Goal: Obtain resource: Obtain resource

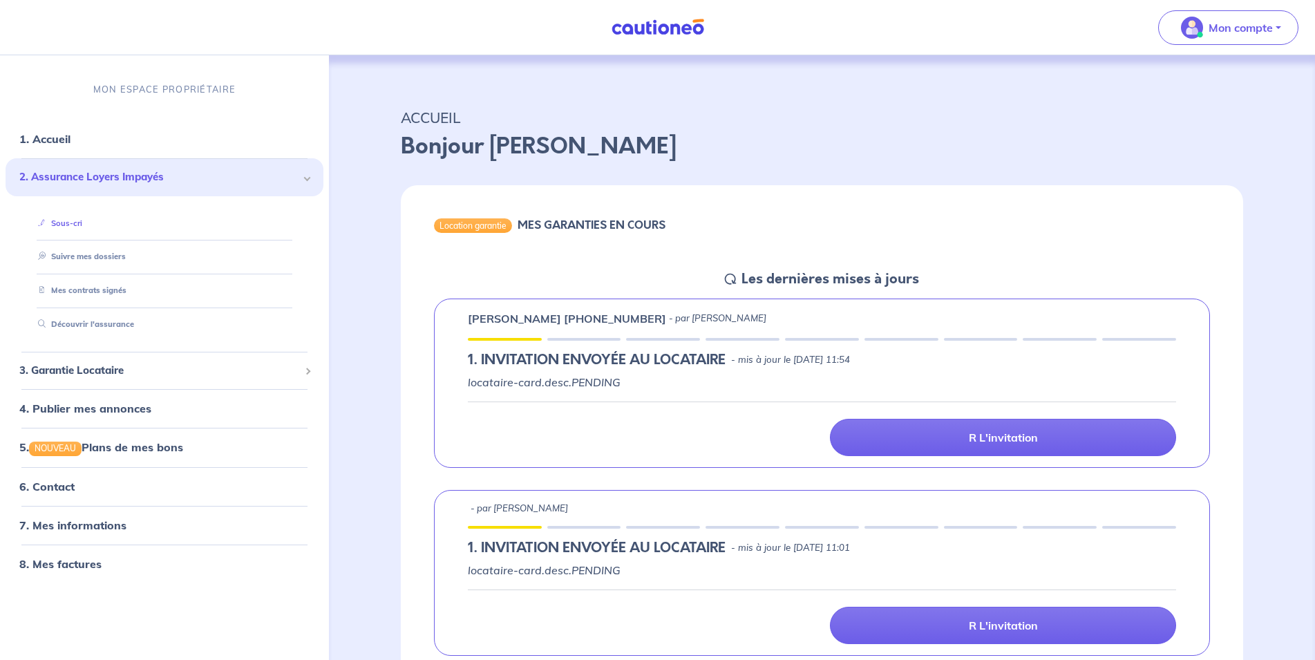
click at [82, 218] on link "Sous-cri" at bounding box center [57, 223] width 50 height 10
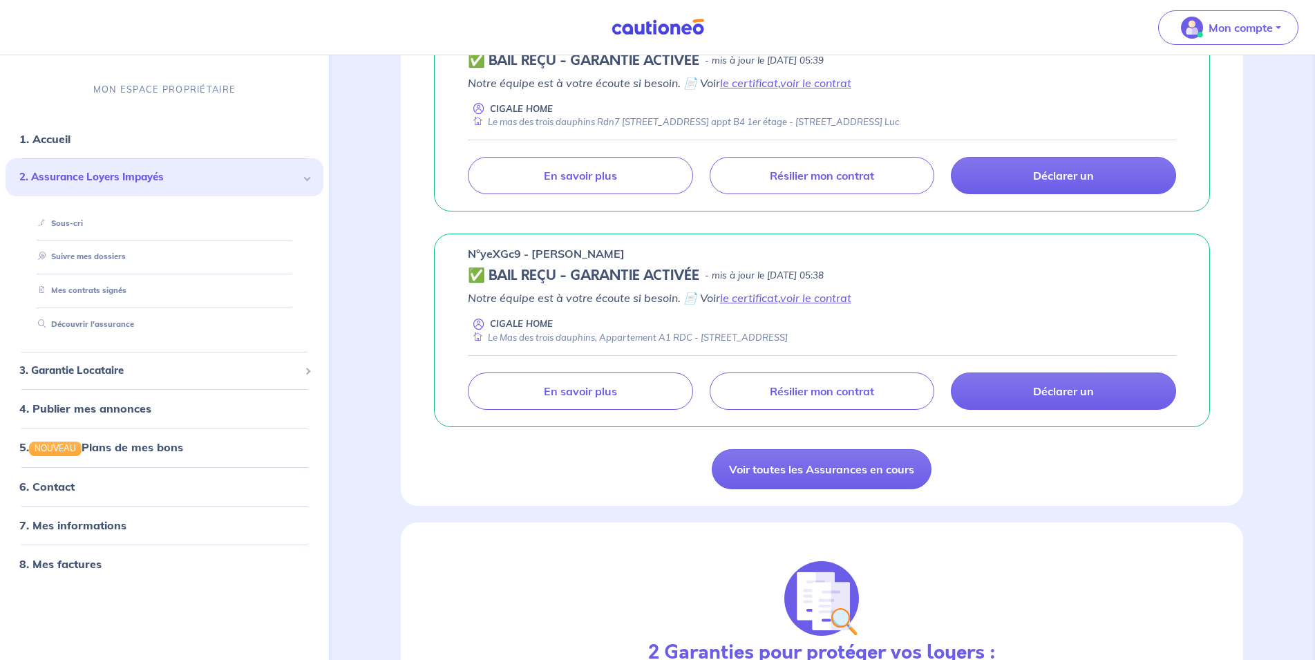
scroll to position [2037, 0]
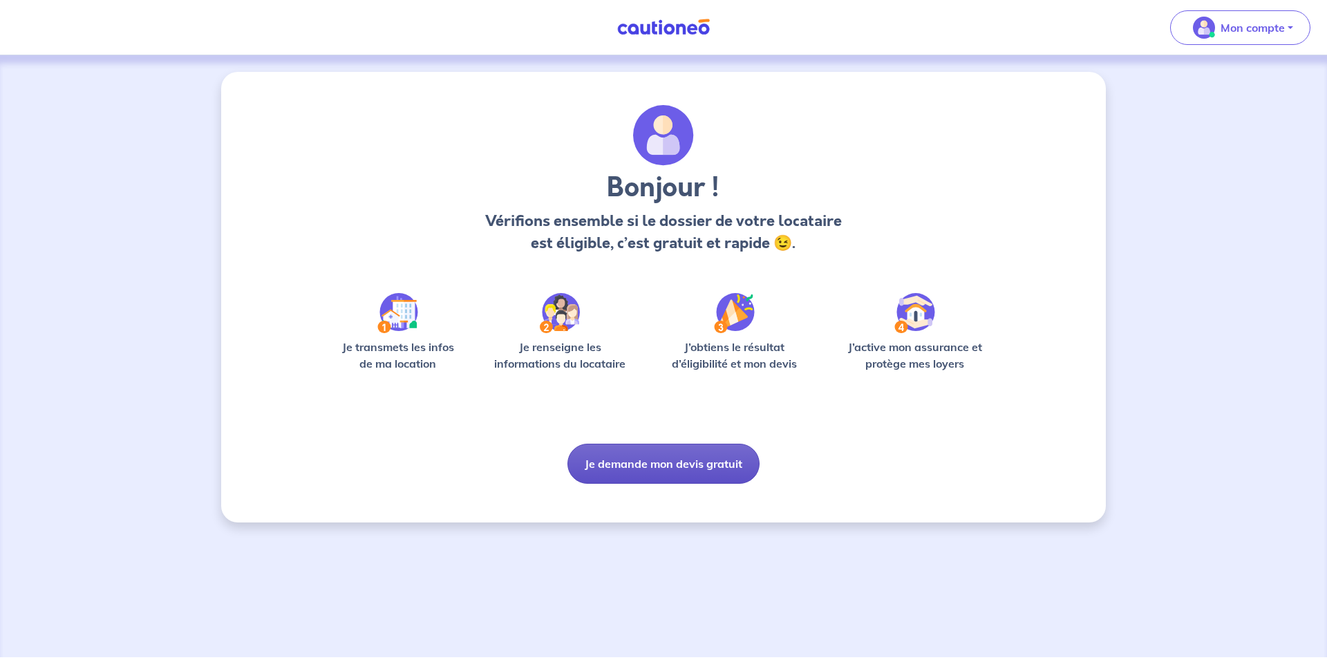
click at [697, 463] on button "Je demande mon devis gratuit" at bounding box center [663, 464] width 192 height 40
